Goal: Contribute content: Add original content to the website for others to see

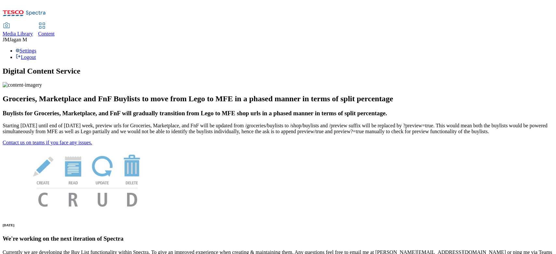
click at [10, 22] on icon at bounding box center [7, 26] width 8 height 8
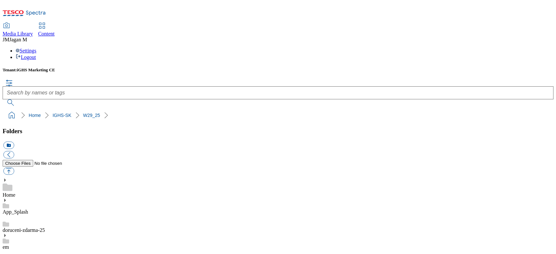
scroll to position [4517, 0]
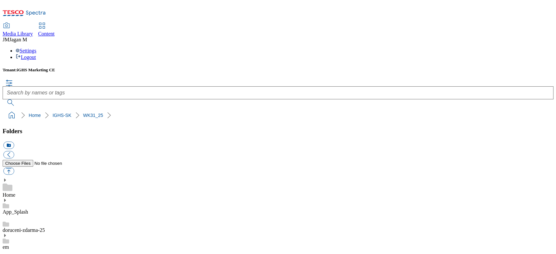
click at [14, 167] on button "button" at bounding box center [8, 170] width 11 height 7
type input "C:\fakepath\SK_919x378.gif"
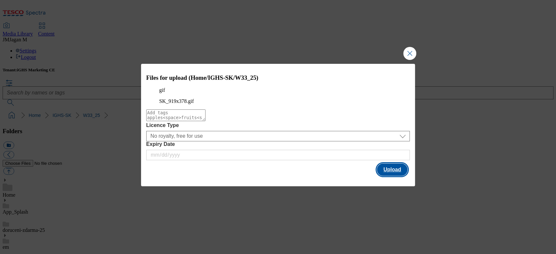
click at [386, 175] on button "Upload" at bounding box center [392, 170] width 31 height 12
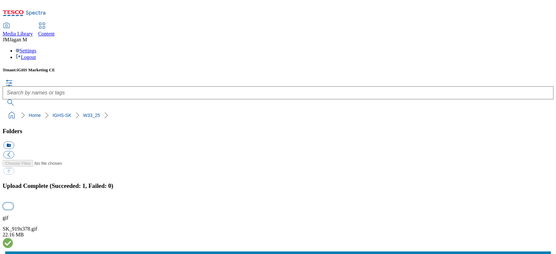
click at [13, 203] on button "button" at bounding box center [8, 206] width 10 height 6
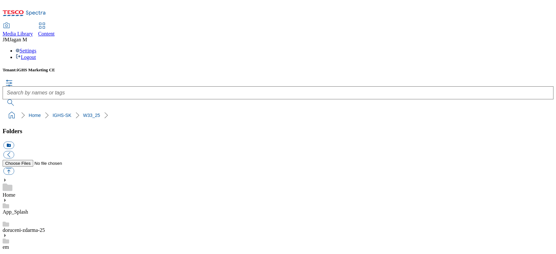
click at [14, 167] on button "button" at bounding box center [8, 170] width 11 height 7
type input "C:\fakepath\EN_919x378.gif"
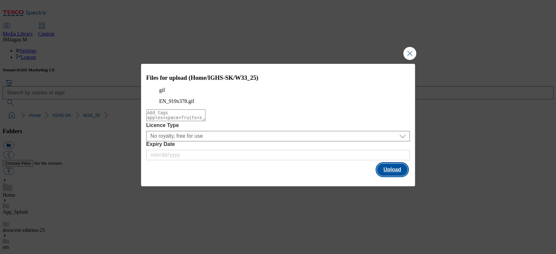
click at [388, 172] on button "Upload" at bounding box center [392, 170] width 31 height 12
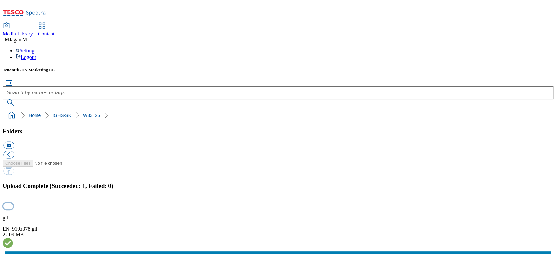
click at [13, 203] on button "button" at bounding box center [8, 206] width 10 height 6
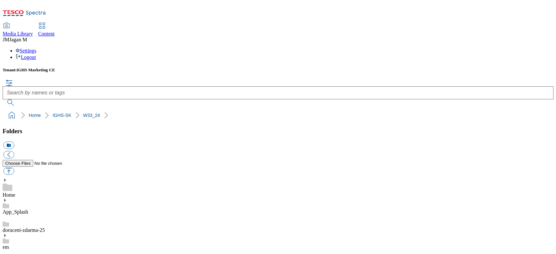
click at [14, 167] on button "button" at bounding box center [8, 170] width 11 height 7
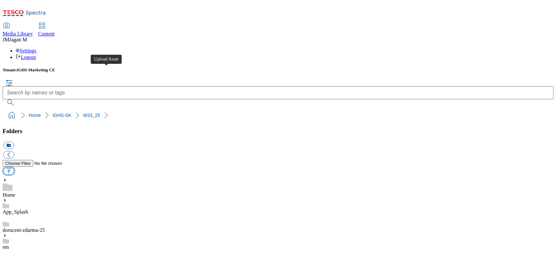
type input "C:\fakepath\[DATE]_sk.gif"
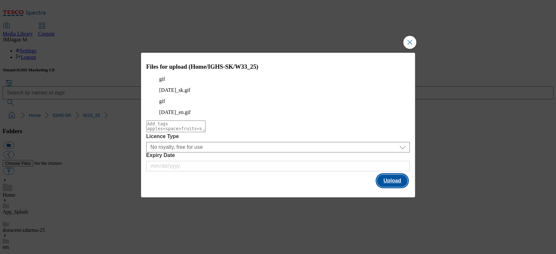
click at [388, 177] on button "Upload" at bounding box center [392, 181] width 31 height 12
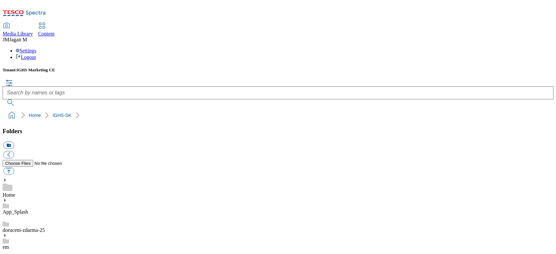
click at [14, 167] on button "button" at bounding box center [8, 170] width 11 height 7
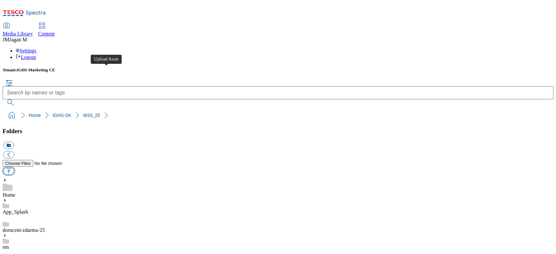
type input "C:\fakepath\[DATE]_sk.gif"
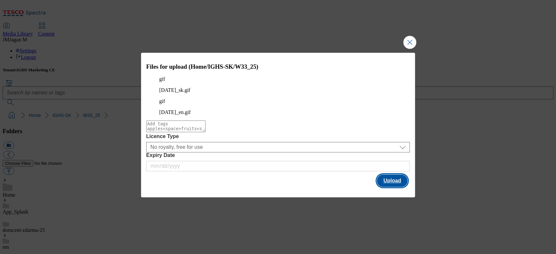
click at [388, 177] on button "Upload" at bounding box center [392, 181] width 31 height 12
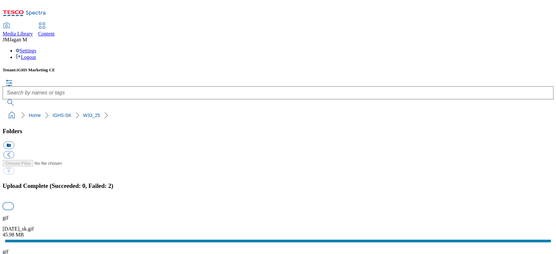
click at [13, 203] on button "button" at bounding box center [8, 206] width 10 height 6
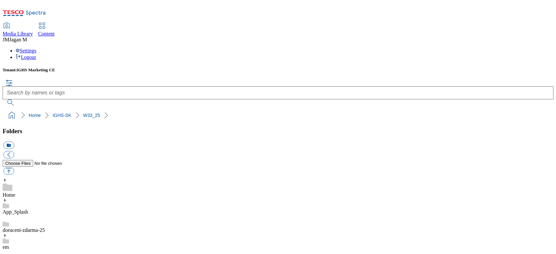
click at [33, 31] on span "Media Library" at bounding box center [18, 34] width 30 height 6
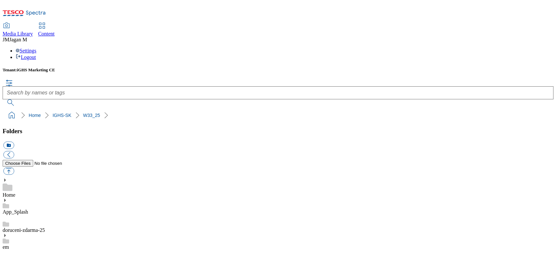
click at [14, 167] on button "button" at bounding box center [8, 170] width 11 height 7
type input "C:\fakepath\EN_919x378_new.gif"
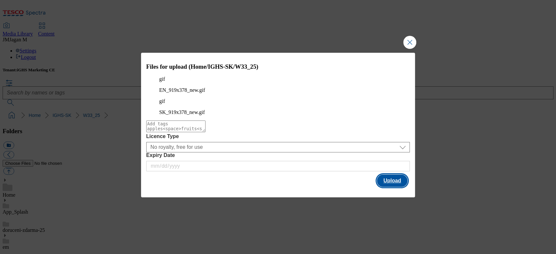
click at [384, 175] on button "Upload" at bounding box center [392, 181] width 31 height 12
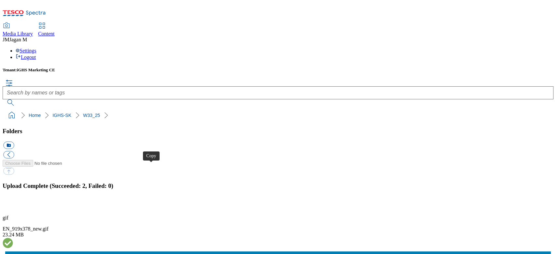
click at [13, 203] on button "button" at bounding box center [8, 206] width 10 height 6
